Goal: Task Accomplishment & Management: Complete application form

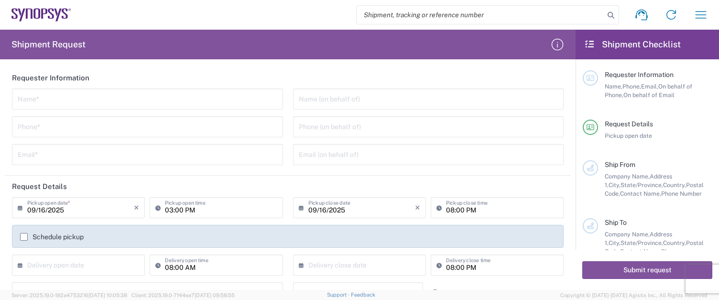
click at [393, 15] on input "search" at bounding box center [481, 15] width 248 height 18
paste input "56776079"
type input "56776079"
click at [607, 12] on icon at bounding box center [611, 15] width 13 height 13
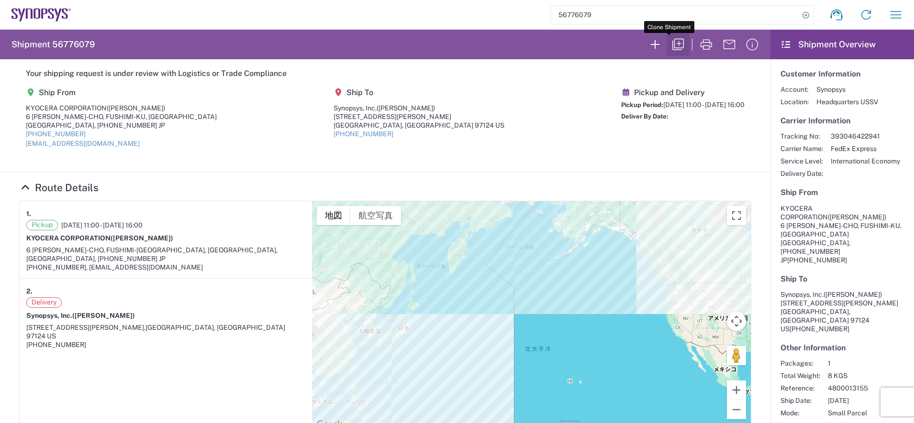
click at [672, 41] on icon "button" at bounding box center [677, 44] width 11 height 11
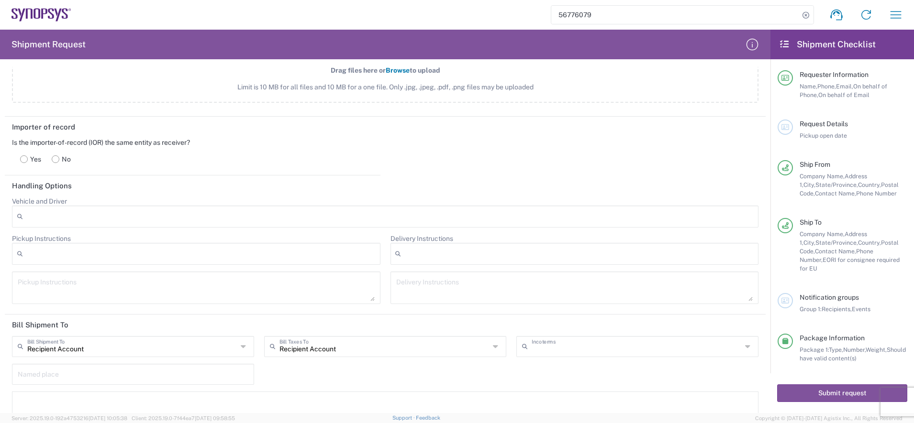
scroll to position [1076, 0]
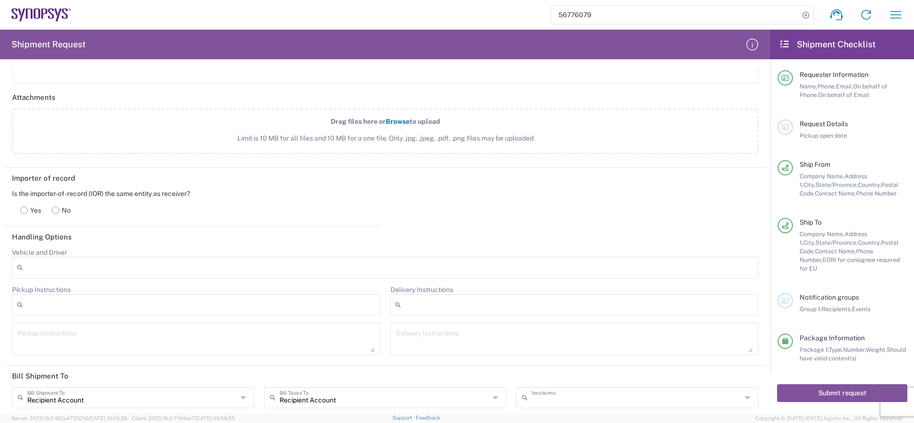
click at [59, 209] on rect at bounding box center [55, 210] width 7 height 7
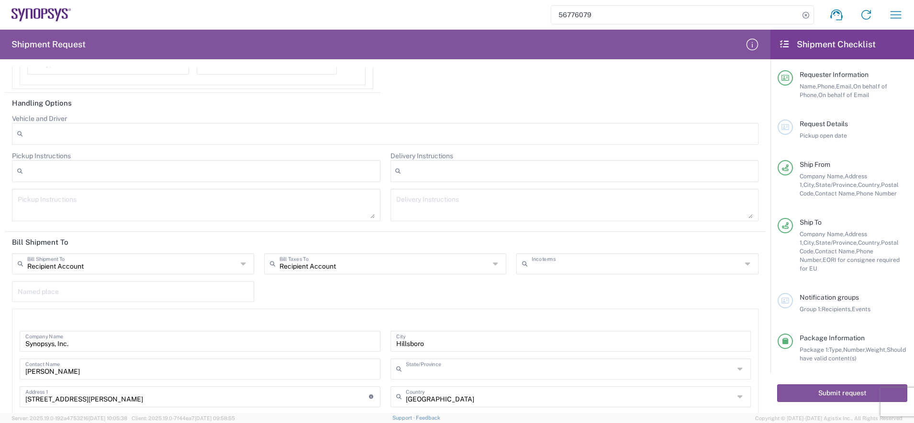
scroll to position [1674, 0]
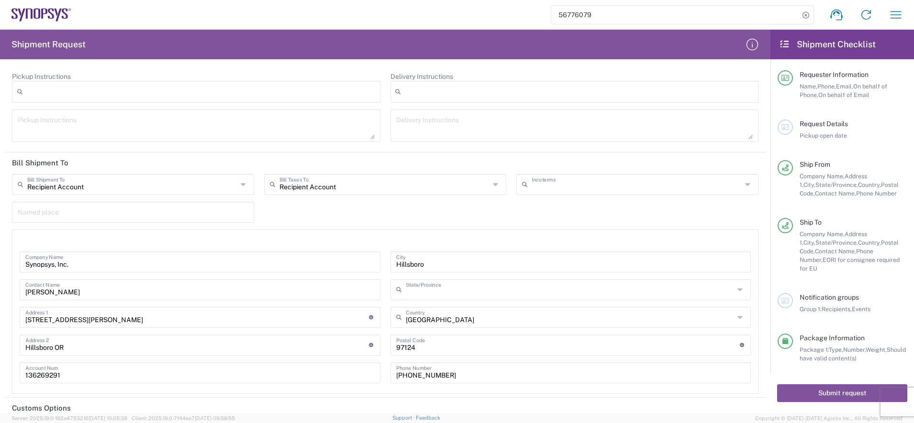
click at [209, 185] on input "Recipient Account" at bounding box center [132, 184] width 210 height 17
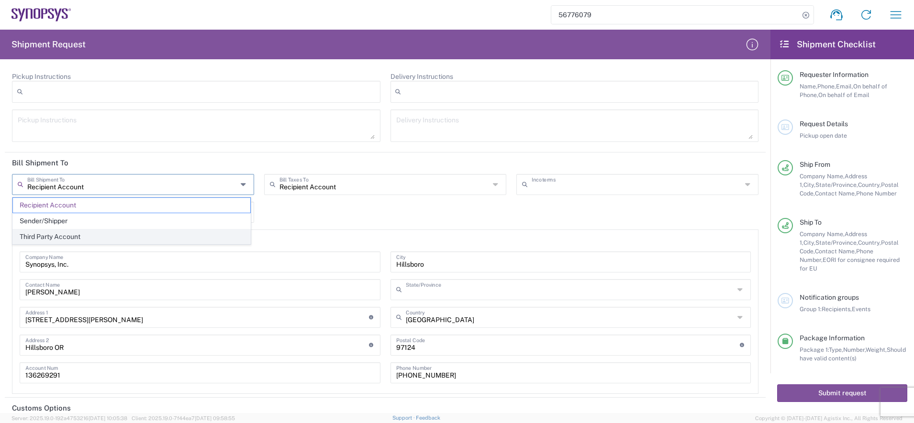
click at [174, 230] on span "Third Party Account" at bounding box center [131, 237] width 237 height 15
click at [200, 187] on input "Recipient Account" at bounding box center [132, 184] width 210 height 17
click at [180, 220] on span "Recipient Account" at bounding box center [131, 221] width 237 height 15
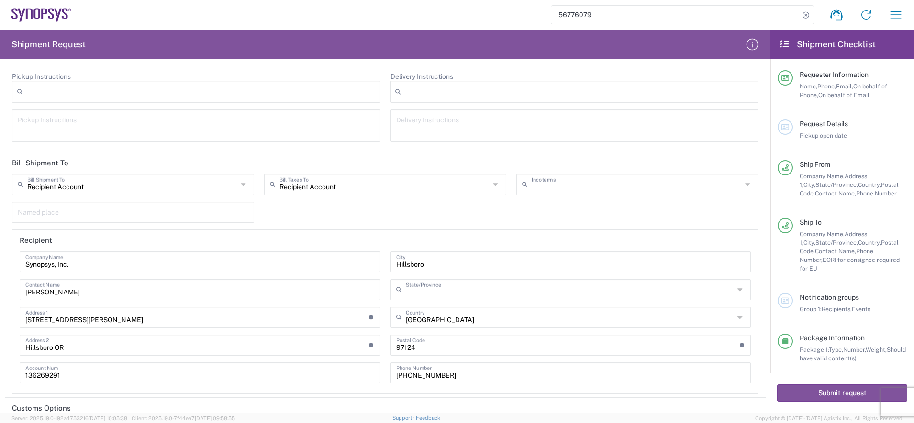
click at [205, 195] on div "Recipient Account Bill Shipment To Third Party Account Recipient Account Sender…" at bounding box center [133, 188] width 252 height 28
click at [213, 189] on input "Recipient Account" at bounding box center [132, 184] width 210 height 17
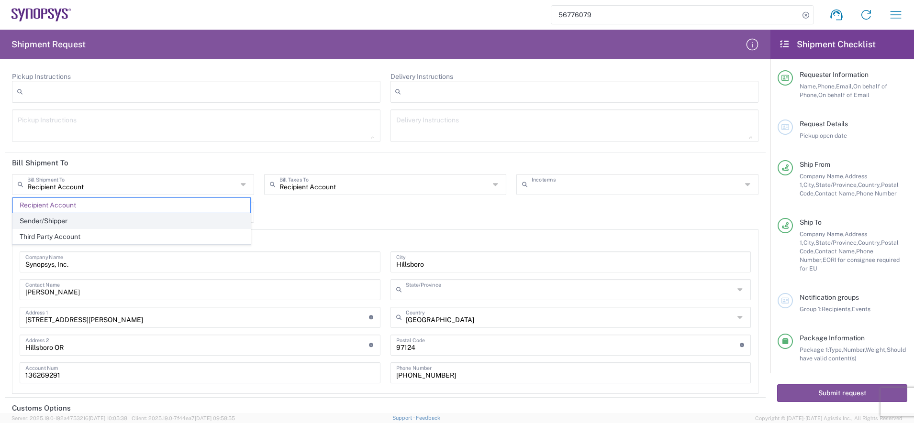
click at [194, 220] on span "Sender/Shipper" at bounding box center [131, 221] width 237 height 15
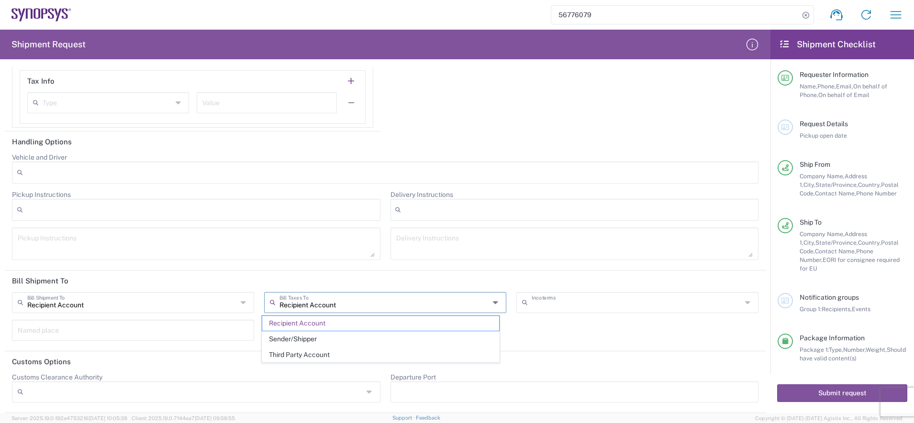
click at [342, 299] on input "Recipient Account" at bounding box center [384, 302] width 210 height 17
click at [331, 299] on span "Sender/Shipper" at bounding box center [380, 339] width 237 height 15
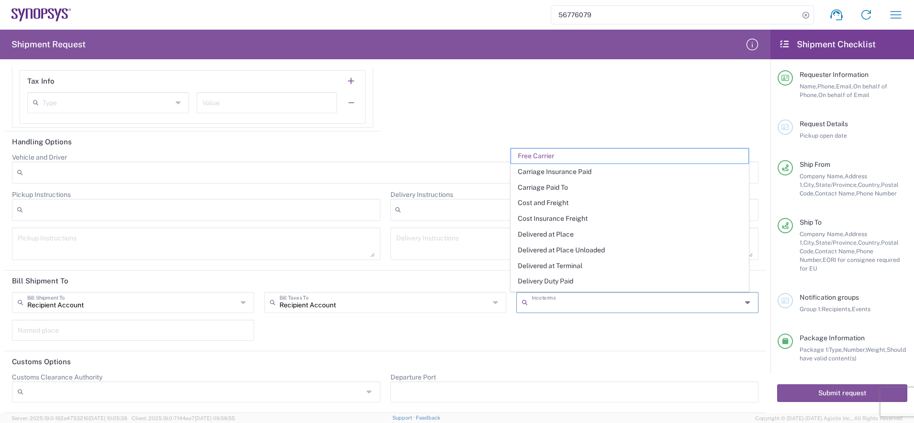
click at [586, 299] on input "text" at bounding box center [636, 302] width 210 height 17
click at [423, 299] on div "Recipient Account Bill Shipment To Recipient Account Sender/Shipper Third Party…" at bounding box center [385, 319] width 756 height 55
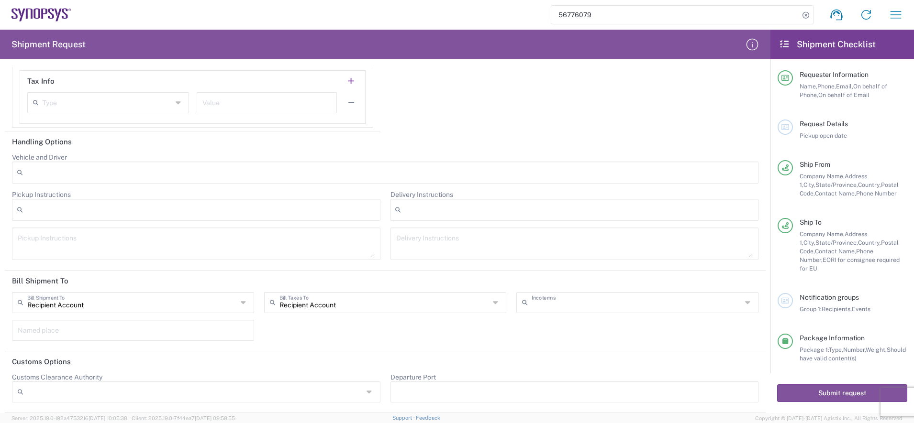
scroll to position [18, 0]
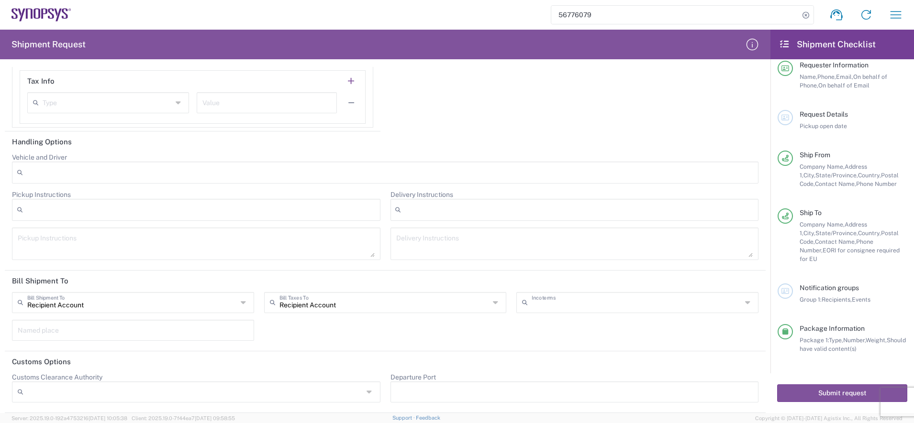
click at [580, 299] on input "text" at bounding box center [636, 302] width 210 height 17
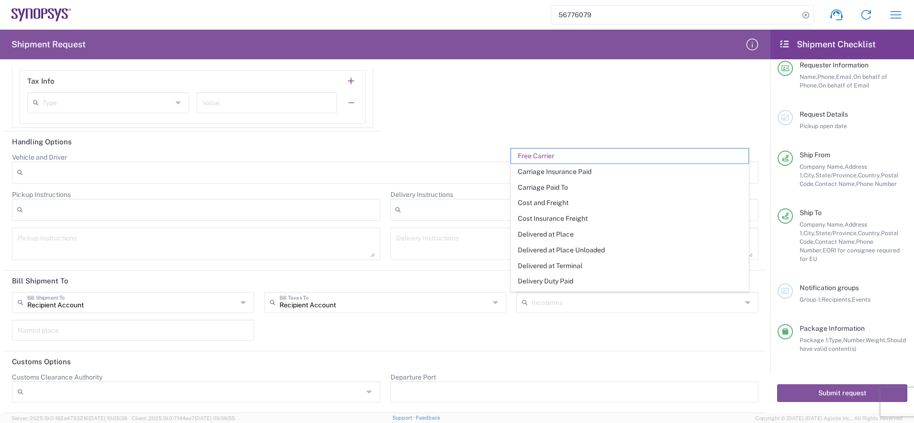
click at [335, 299] on div "Recipient Account Bill Shipment To Recipient Account Sender/Shipper Third Party…" at bounding box center [385, 319] width 756 height 55
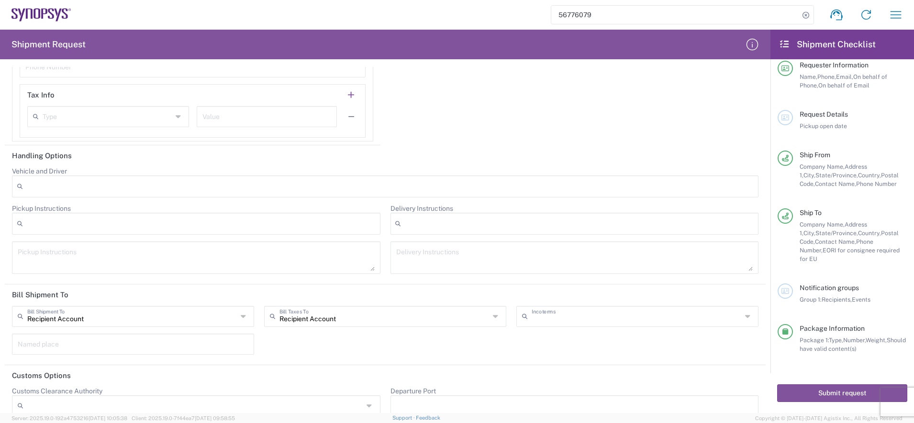
scroll to position [1556, 0]
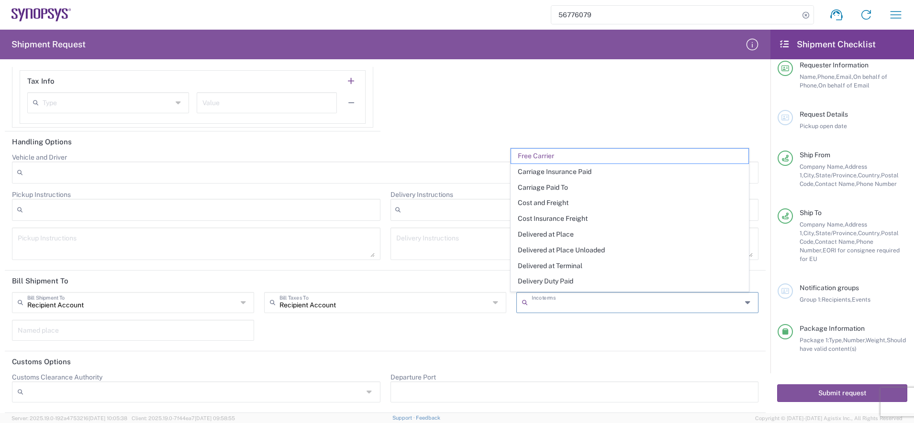
click at [567, 299] on input "text" at bounding box center [636, 302] width 210 height 17
click at [576, 253] on span "Ex Works" at bounding box center [629, 252] width 237 height 15
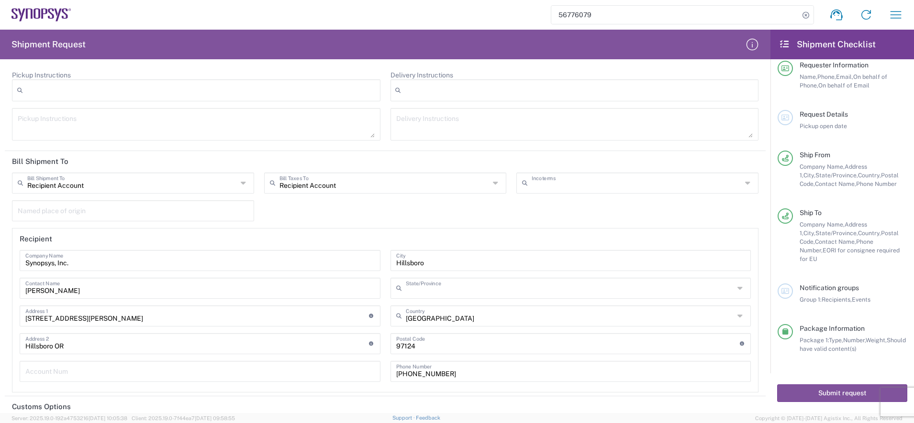
scroll to position [1720, 0]
